Goal: Information Seeking & Learning: Learn about a topic

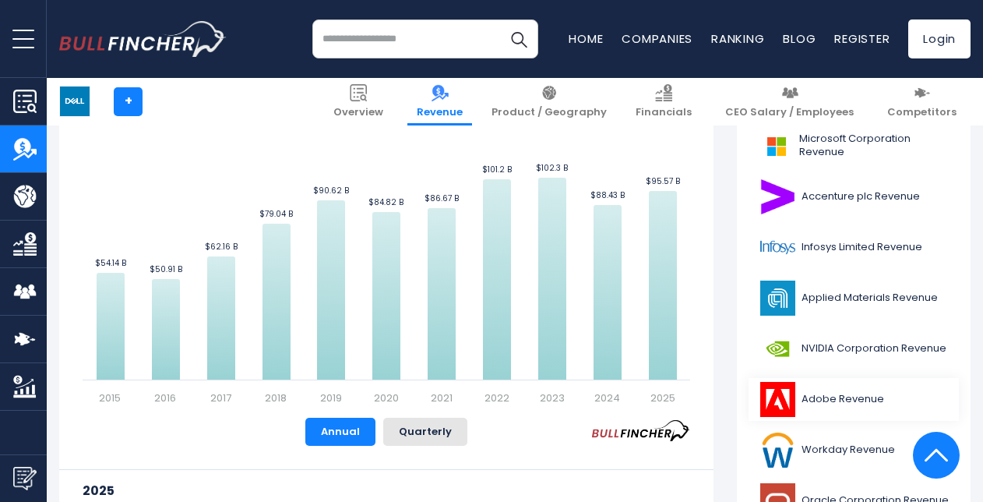
click at [807, 397] on link "Adobe Revenue" at bounding box center [854, 399] width 210 height 43
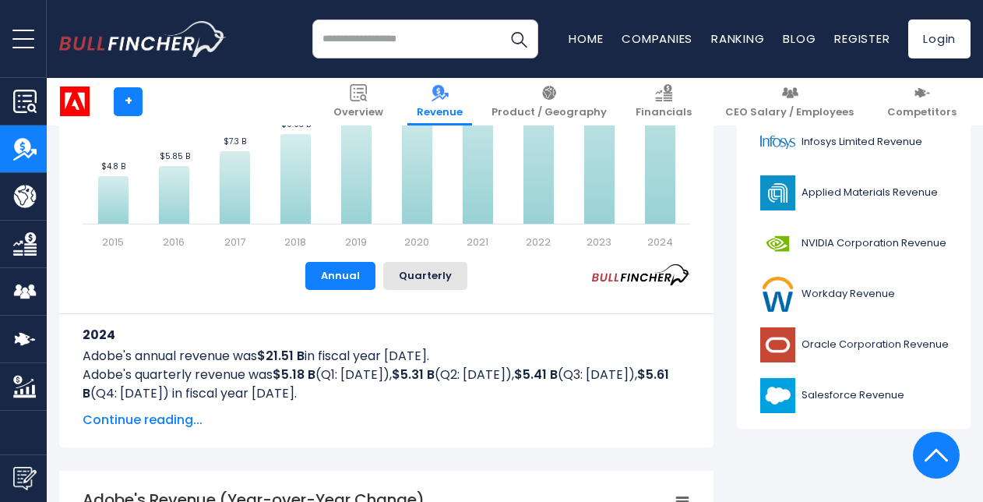
scroll to position [623, 0]
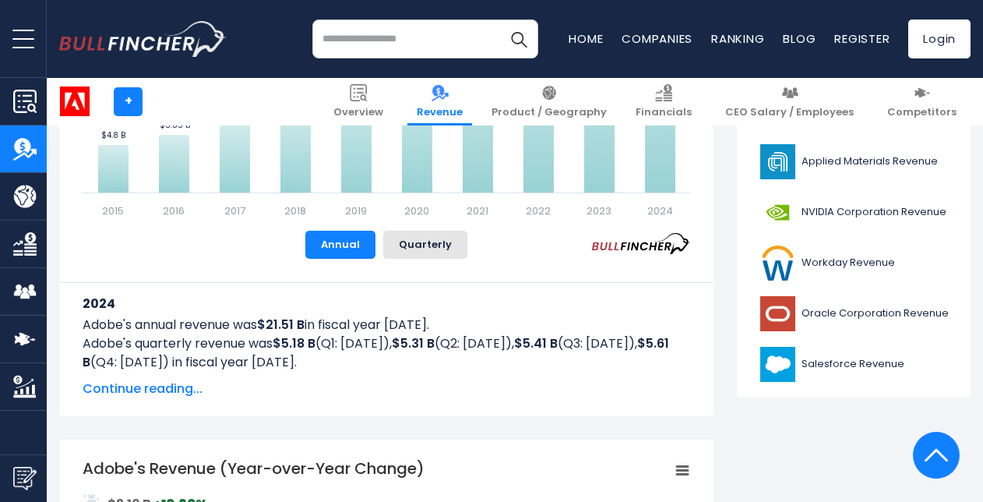
click at [873, 306] on link "Oracle Corporation Revenue" at bounding box center [854, 313] width 210 height 43
